Goal: Register for event/course: Register for event/course

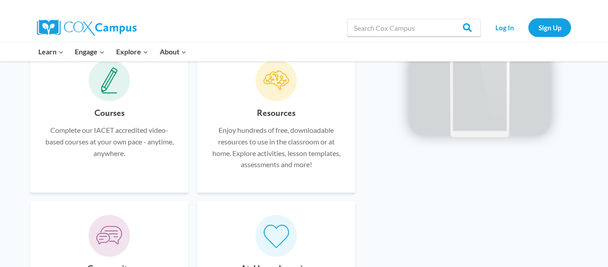
scroll to position [547, 0]
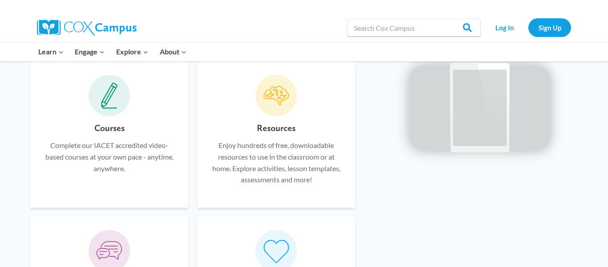
click at [119, 159] on p "Complete our IACET accredited video-based courses at your own pace - anytime, a…" at bounding box center [109, 156] width 131 height 34
click at [116, 127] on h6 "Courses" at bounding box center [109, 128] width 30 height 14
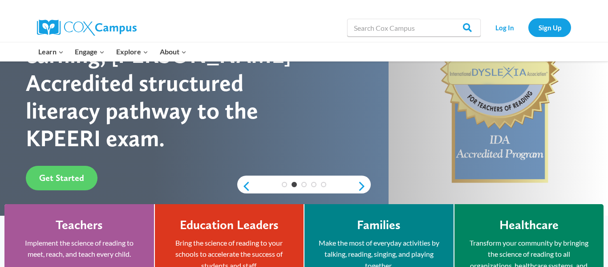
scroll to position [112, 0]
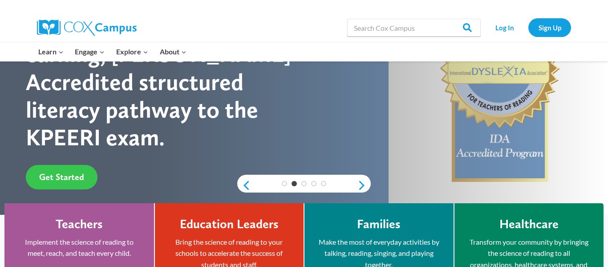
click at [57, 165] on link "Get Started" at bounding box center [62, 177] width 72 height 24
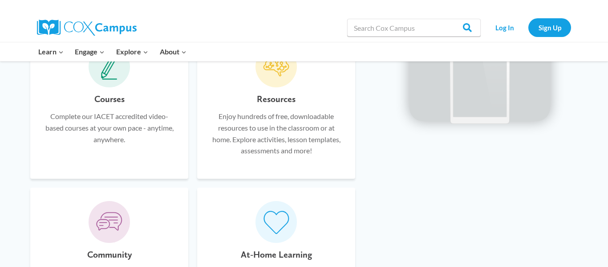
scroll to position [574, 0]
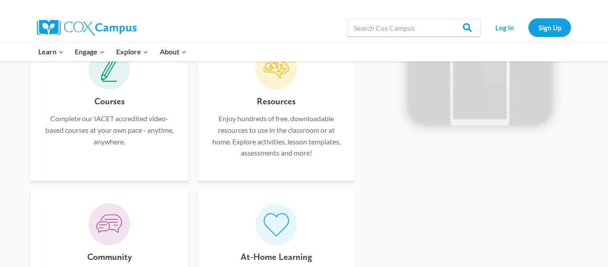
click at [76, 147] on p "Complete our IACET accredited video-based courses at your own pace - anytime, a…" at bounding box center [109, 130] width 131 height 34
click at [66, 124] on p "Complete our IACET accredited video-based courses at your own pace - anytime, a…" at bounding box center [109, 130] width 131 height 34
click at [93, 103] on div "Courses Complete our IACET accredited video-based courses at your own pace - an…" at bounding box center [109, 130] width 131 height 73
click at [111, 82] on icon at bounding box center [109, 69] width 17 height 27
click at [112, 100] on h6 "Courses" at bounding box center [109, 101] width 30 height 14
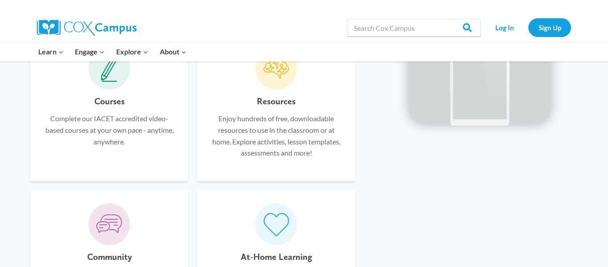
click at [113, 108] on h6 "Courses" at bounding box center [109, 101] width 30 height 14
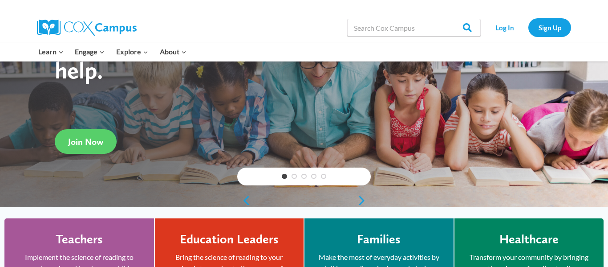
scroll to position [95, 0]
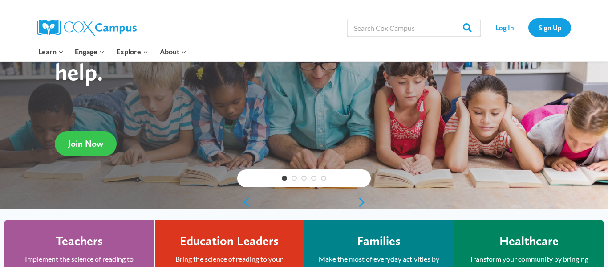
click at [77, 136] on link "Join Now" at bounding box center [86, 143] width 62 height 24
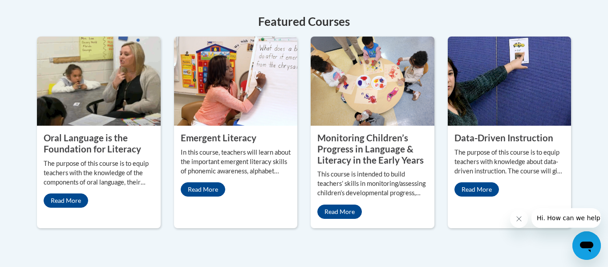
scroll to position [436, 0]
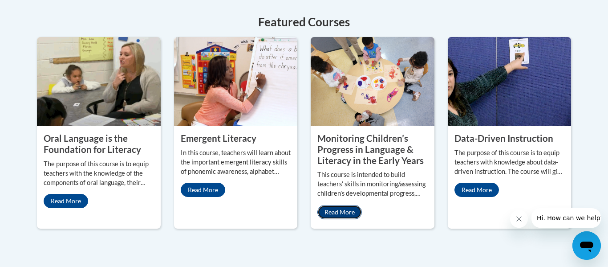
click at [343, 205] on link "Read More" at bounding box center [340, 212] width 45 height 14
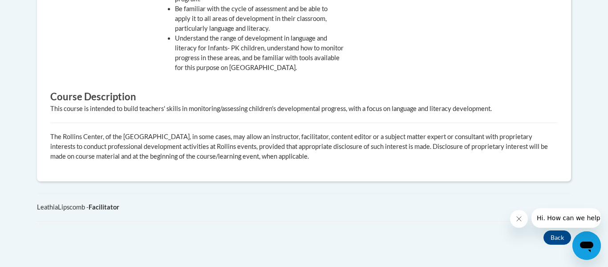
scroll to position [479, 0]
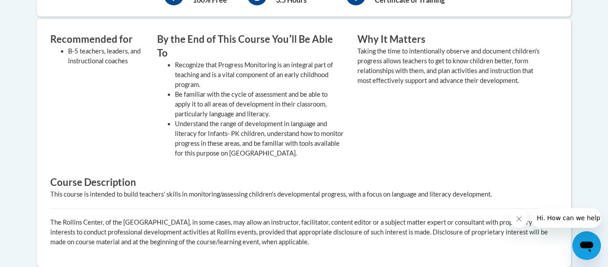
click at [71, 155] on div "Recommended for B-5 teachers, leaders, and instructional coaches By the End of …" at bounding box center [298, 101] width 508 height 136
click at [63, 142] on div "Recommended for B-5 teachers, leaders, and instructional coaches" at bounding box center [97, 98] width 107 height 130
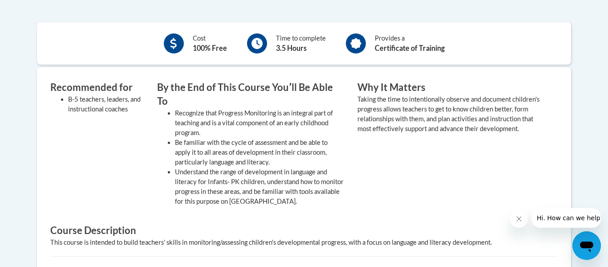
scroll to position [346, 0]
click at [173, 42] on icon at bounding box center [174, 42] width 6 height 11
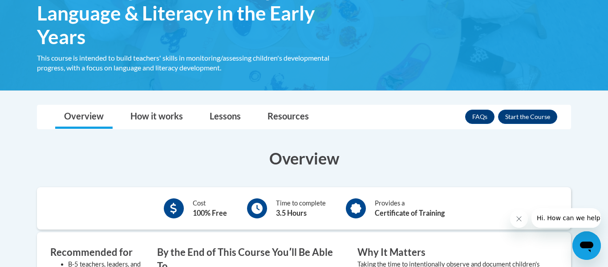
scroll to position [179, 0]
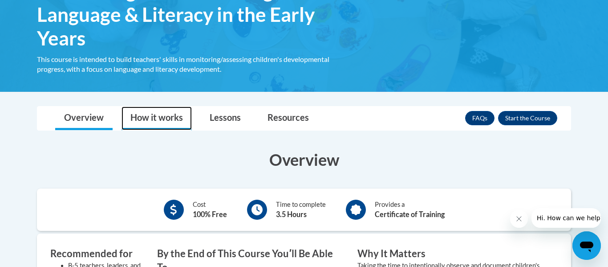
click at [131, 122] on link "How it works" at bounding box center [157, 118] width 70 height 24
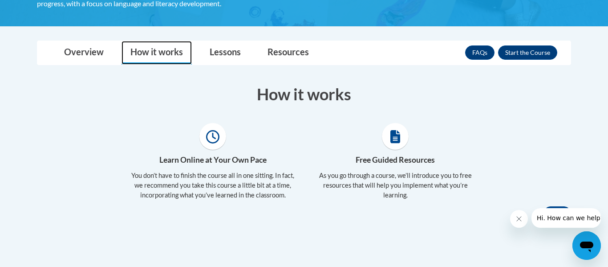
scroll to position [244, 0]
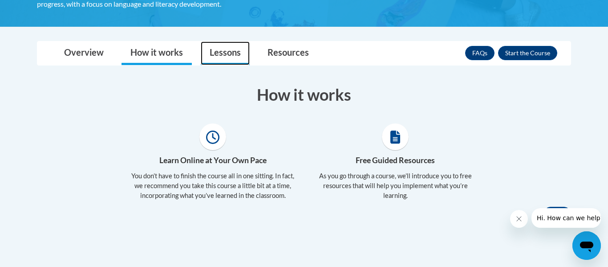
click at [222, 55] on link "Lessons" at bounding box center [225, 53] width 49 height 24
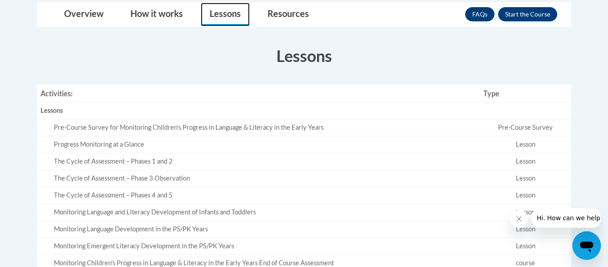
scroll to position [279, 0]
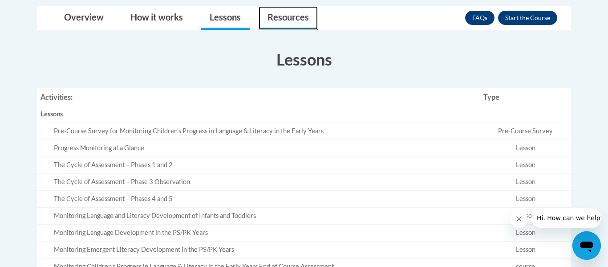
click at [277, 21] on link "Resources" at bounding box center [288, 18] width 59 height 24
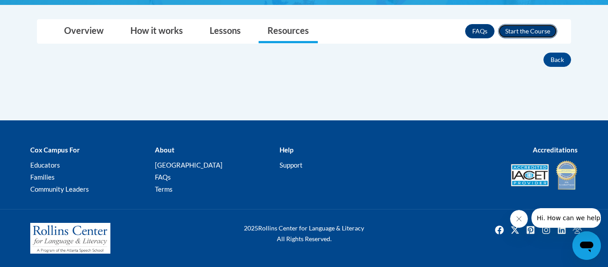
click at [532, 36] on button "Enroll" at bounding box center [527, 31] width 59 height 14
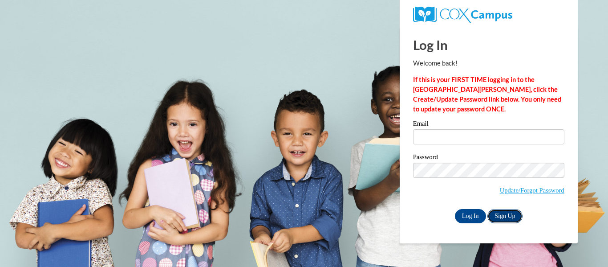
click at [512, 220] on link "Sign Up" at bounding box center [505, 216] width 35 height 14
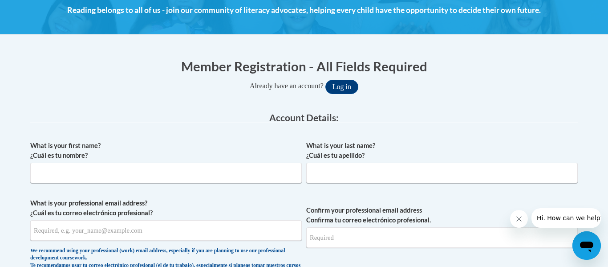
scroll to position [134, 0]
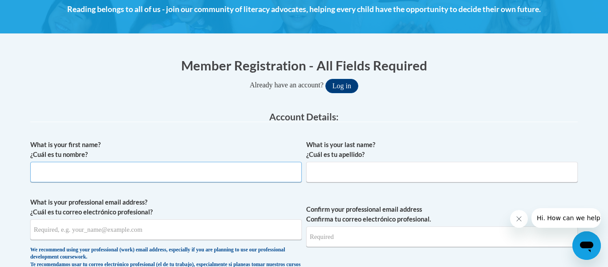
click at [48, 172] on input "What is your first name? ¿Cuál es tu nombre?" at bounding box center [166, 172] width 272 height 20
type input "Paige"
type input "Matthews"
click at [200, 227] on input "What is your professional email address? ¿Cuál es tu correo electrónico profesi…" at bounding box center [166, 229] width 272 height 20
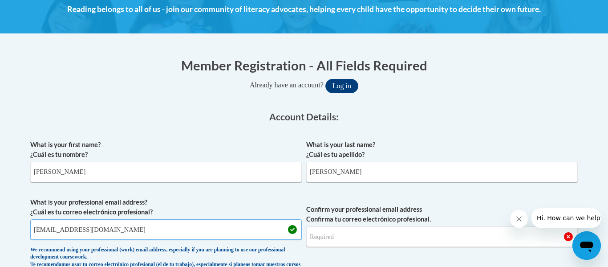
type input "pmatthews@stmm.org"
click at [357, 234] on input "Confirm your professional email address Confirma tu correo electrónico profesio…" at bounding box center [442, 236] width 272 height 20
type input "pmatthews@stmm.org"
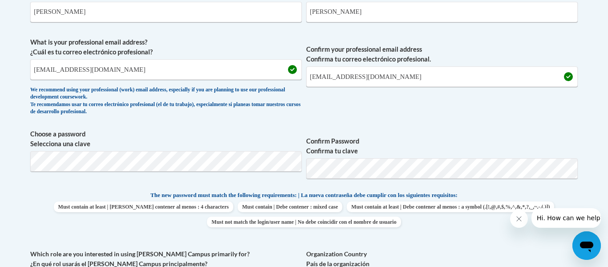
scroll to position [294, 0]
click at [590, 171] on body "This site uses cookies to help improve your learning experience. By continuing …" at bounding box center [304, 245] width 608 height 1078
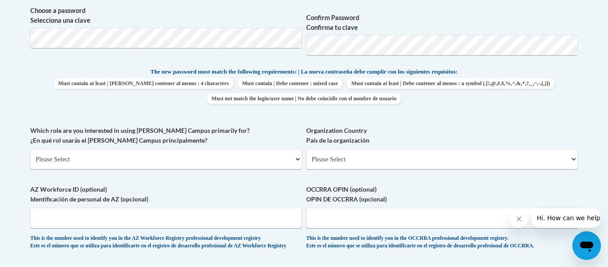
scroll to position [419, 0]
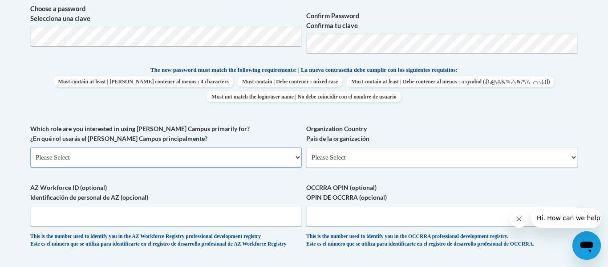
click at [116, 152] on select "Please Select College/University | Colegio/Universidad Community/Nonprofit Part…" at bounding box center [166, 157] width 272 height 20
select select "fbf2d438-af2f-41f8-98f1-81c410e29de3"
click at [30, 147] on select "Please Select College/University | Colegio/Universidad Community/Nonprofit Part…" at bounding box center [166, 157] width 272 height 20
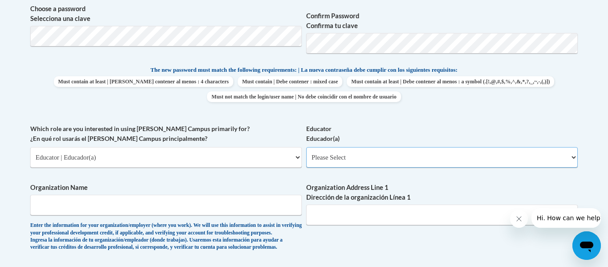
click at [375, 154] on select "Please Select Early Learning/Daycare Teacher/Family Home Care Provider | Maestr…" at bounding box center [442, 157] width 272 height 20
select select "5e2af403-4f2c-4e49-a02f-103e55d7b75b"
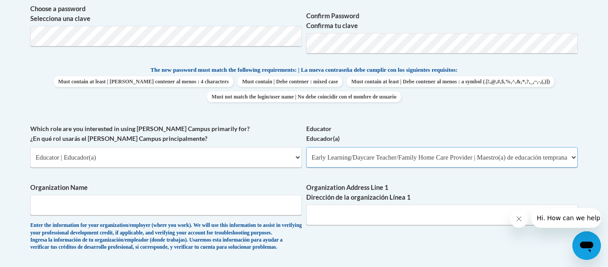
click at [306, 147] on select "Please Select Early Learning/Daycare Teacher/Family Home Care Provider | Maestr…" at bounding box center [442, 157] width 272 height 20
click at [253, 177] on div "What is your first name? ¿Cuál es tu nombre? Paige What is your last name? ¿Cuá…" at bounding box center [304, 123] width 548 height 547
click at [212, 206] on input "Organization Name" at bounding box center [166, 205] width 272 height 20
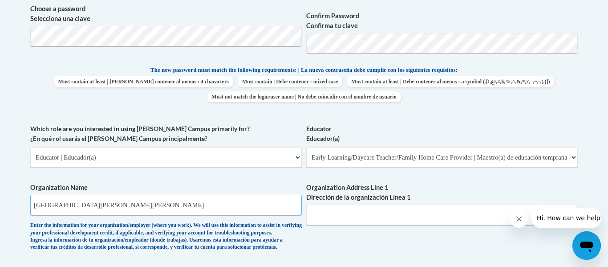
type input "St. Margaret Mary Preschool"
click at [374, 216] on input "Organization Address Line 1 Dirección de la organización Línea 1" at bounding box center [442, 214] width 272 height 20
type input "7813 Shelbyville Road, Lyndon Ky 40222"
click at [453, 237] on div "What is your first name? ¿Cuál es tu nombre? Paige What is your last name? ¿Cuá…" at bounding box center [304, 123] width 548 height 547
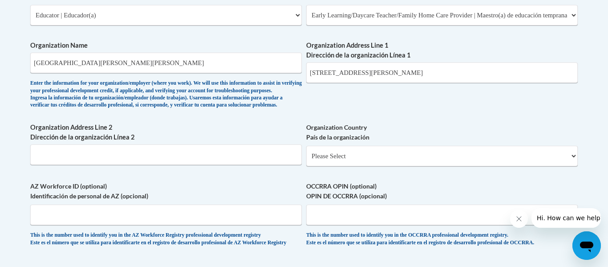
scroll to position [561, 0]
click at [313, 166] on select "Please Select United States | Estados Unidos Outside of the United States | Fue…" at bounding box center [442, 155] width 272 height 20
select select "ad49bcad-a171-4b2e-b99c-48b446064914"
click at [306, 159] on select "Please Select United States | Estados Unidos Outside of the United States | Fue…" at bounding box center [442, 155] width 272 height 20
select select
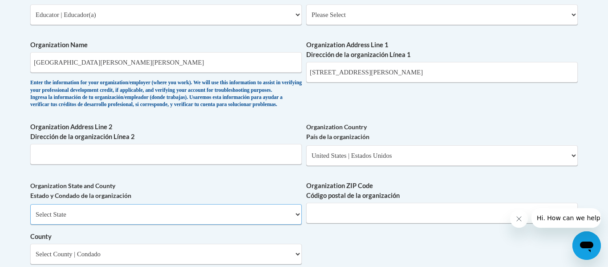
click at [174, 222] on select "Select State Alabama Alaska Arizona Arkansas California Colorado Connecticut De…" at bounding box center [166, 214] width 272 height 20
select select "Kentucky"
click at [30, 219] on select "Select State Alabama Alaska Arizona Arkansas California Colorado Connecticut De…" at bounding box center [166, 214] width 272 height 20
click at [356, 223] on input "Organization ZIP Code Código postal de la organización" at bounding box center [442, 213] width 272 height 20
type input "40222"
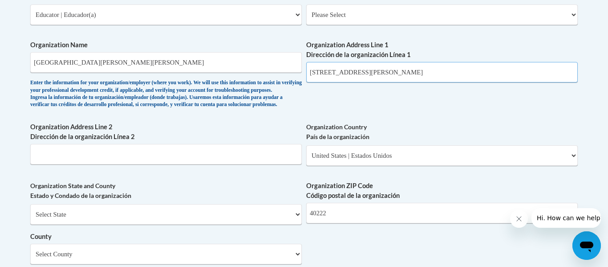
drag, startPoint x: 440, startPoint y: 73, endPoint x: 462, endPoint y: 72, distance: 22.3
click at [462, 72] on input "7813 Shelbyville Road, Lyndon Ky 40222" at bounding box center [442, 72] width 272 height 20
type input "7813 Shelbyville Road, Lyndon Ky"
click at [493, 104] on div "What is your first name? ¿Cuál es tu nombre? Paige What is your last name? ¿Cuá…" at bounding box center [304, 31] width 548 height 646
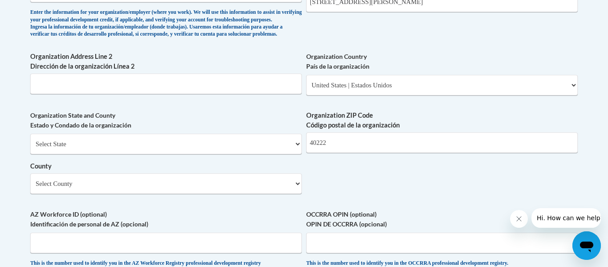
scroll to position [633, 0]
click at [64, 193] on select "Select County Adair Allen Anderson Ballard Barren Bath Bell Boone Bourbon Boyd …" at bounding box center [166, 182] width 272 height 20
select select "Jefferson"
click at [30, 187] on select "Select County Adair Allen Anderson Ballard Barren Bath Bell Boone Bourbon Boyd …" at bounding box center [166, 182] width 272 height 20
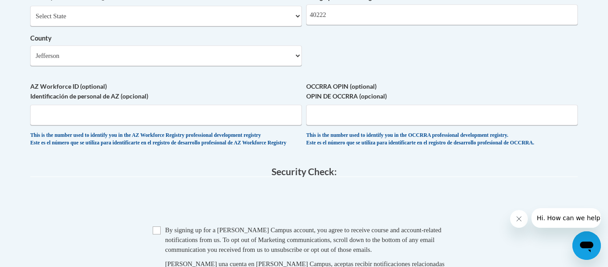
scroll to position [775, 0]
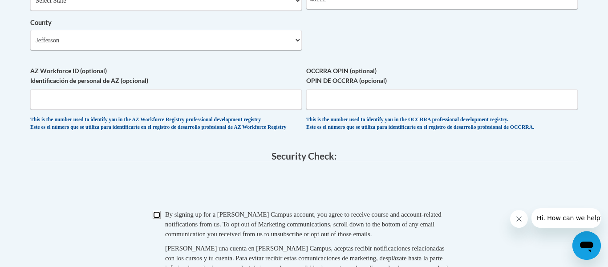
click at [160, 219] on input "Checkbox" at bounding box center [157, 215] width 8 height 8
checkbox input "true"
click at [445, 205] on span "0cAFcWeA4ax-6tg5JNxMcGcmSAqftahQly0nfp-OnPVymox_lG0ieBYDAeeAnkA2a8_9OCTnxXkI_1w…" at bounding box center [304, 187] width 548 height 35
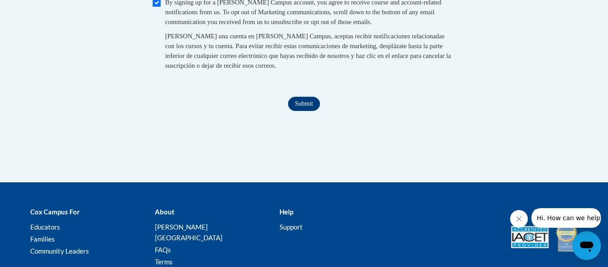
scroll to position [989, 0]
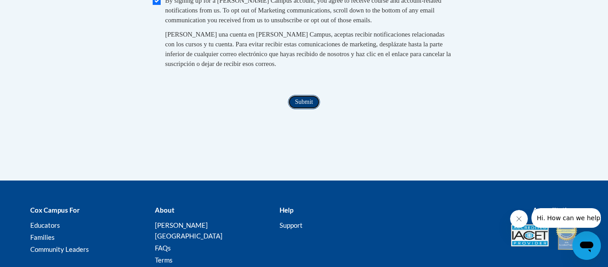
click at [310, 109] on input "Submit" at bounding box center [304, 102] width 32 height 14
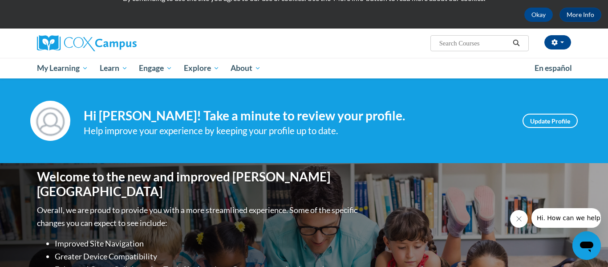
scroll to position [36, 0]
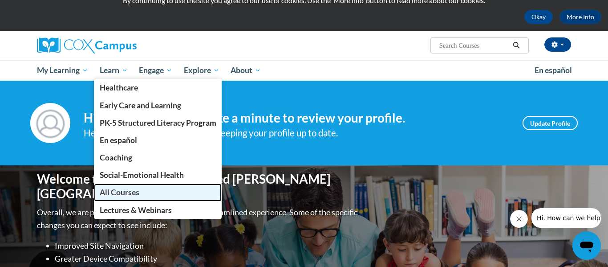
click at [111, 184] on link "All Courses" at bounding box center [158, 192] width 128 height 17
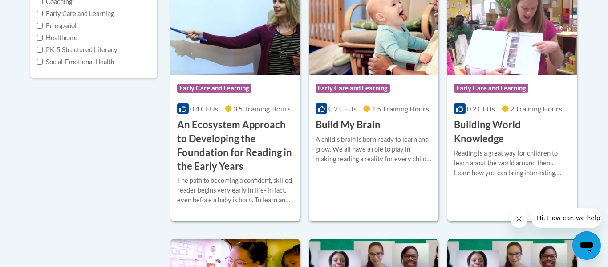
scroll to position [233, 0]
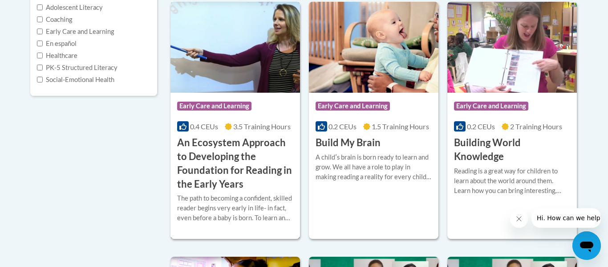
click at [210, 148] on h3 "An Ecosystem Approach to Developing the Foundation for Reading in the Early Yea…" at bounding box center [235, 163] width 116 height 55
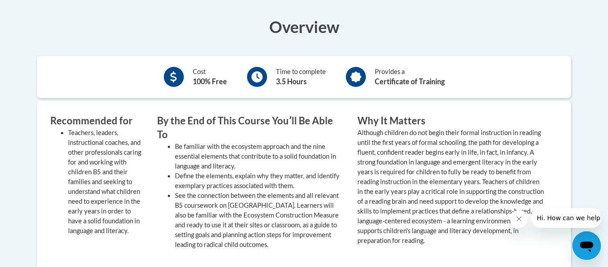
scroll to position [392, 0]
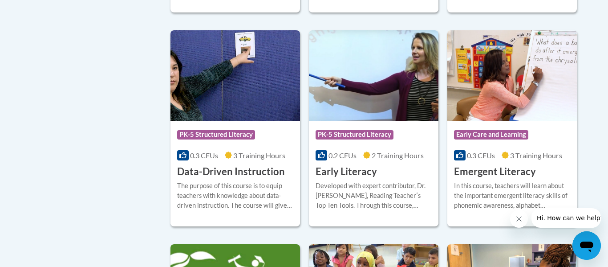
scroll to position [1006, 0]
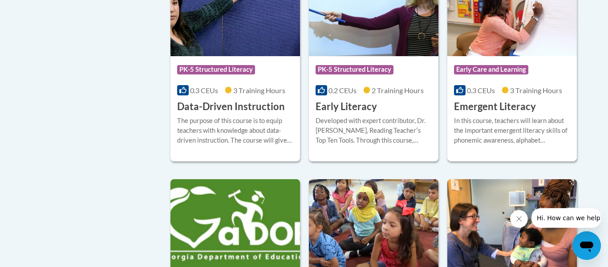
click at [513, 114] on h3 "Emergent Literacy" at bounding box center [495, 107] width 82 height 14
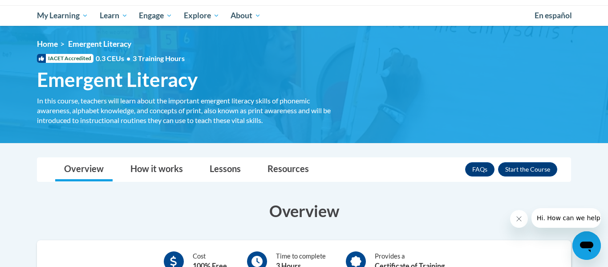
scroll to position [89, 0]
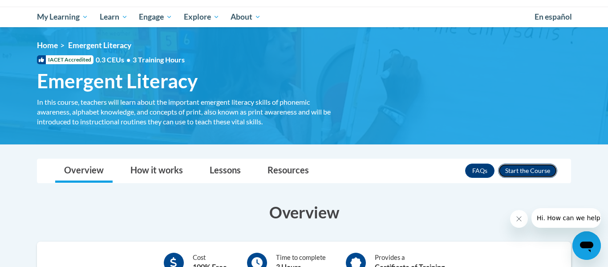
click at [518, 175] on button "Enroll" at bounding box center [527, 170] width 59 height 14
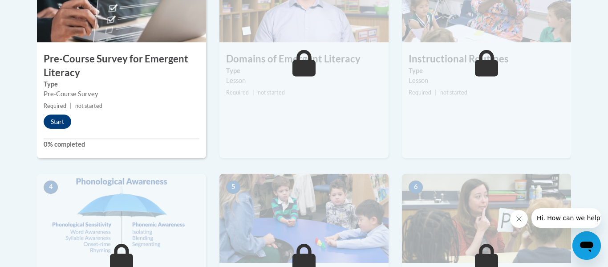
scroll to position [318, 0]
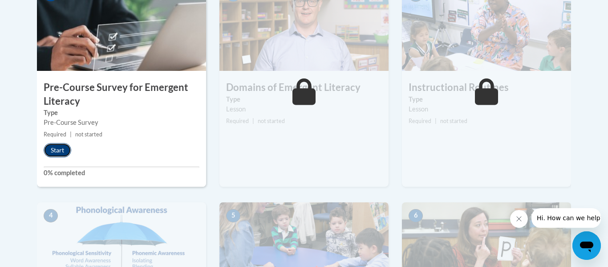
click at [58, 150] on button "Start" at bounding box center [58, 150] width 28 height 14
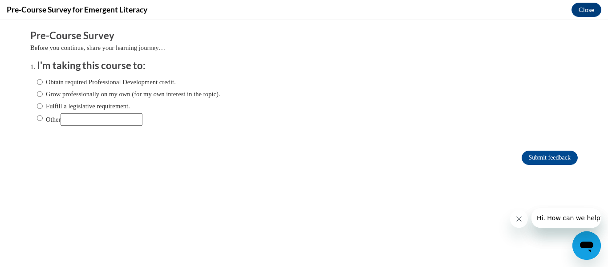
scroll to position [0, 0]
click at [105, 86] on label "Obtain required Professional Development credit." at bounding box center [106, 82] width 139 height 10
click at [43, 86] on input "Obtain required Professional Development credit." at bounding box center [40, 82] width 6 height 10
radio input "true"
click at [545, 161] on input "Submit feedback" at bounding box center [550, 158] width 56 height 14
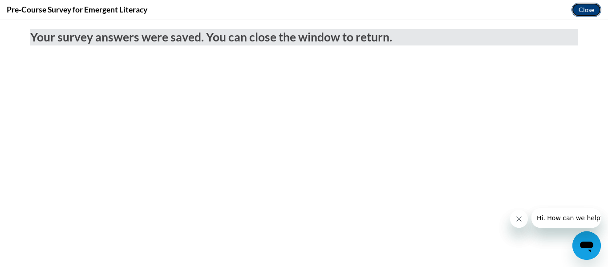
click at [591, 6] on button "Close" at bounding box center [587, 10] width 30 height 14
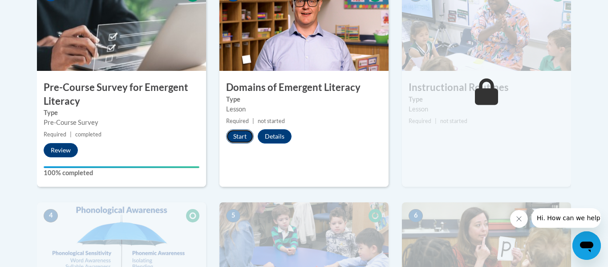
click at [234, 142] on button "Start" at bounding box center [240, 136] width 28 height 14
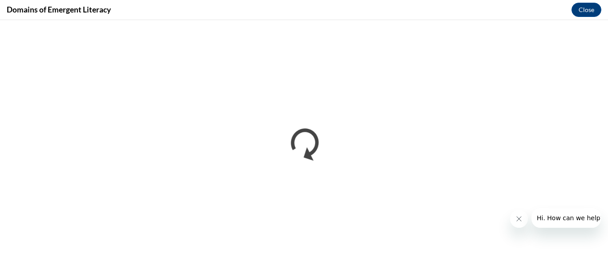
click at [518, 214] on button "Close message from company" at bounding box center [519, 219] width 18 height 18
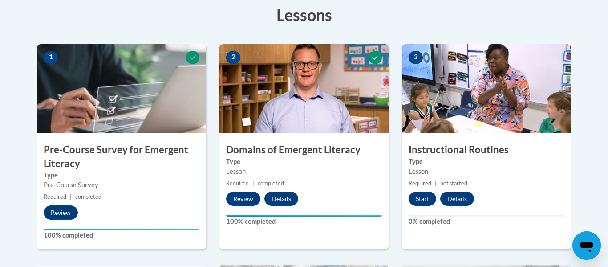
scroll to position [259, 0]
